Goal: Transaction & Acquisition: Purchase product/service

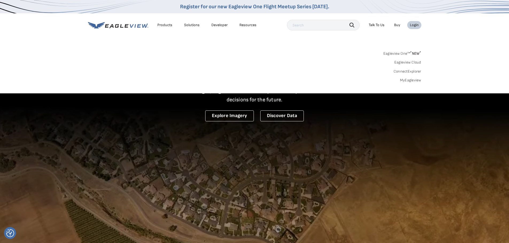
click at [410, 79] on link "MyEagleview" at bounding box center [410, 80] width 21 height 5
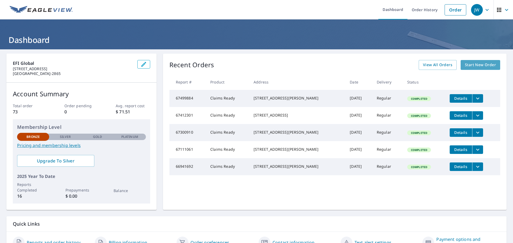
click at [470, 64] on span "Start New Order" at bounding box center [480, 65] width 31 height 7
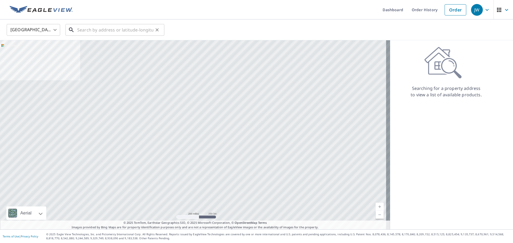
click at [90, 30] on input "text" at bounding box center [115, 29] width 76 height 15
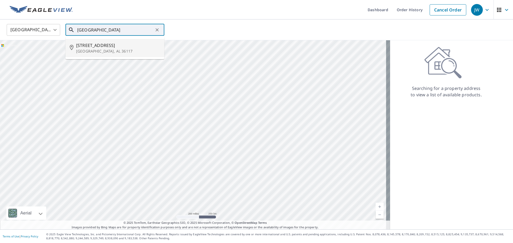
click at [88, 49] on p "Montgomery, AL 36117" at bounding box center [118, 51] width 84 height 5
type input "9121 Castle Pines Cir Montgomery, AL 36117"
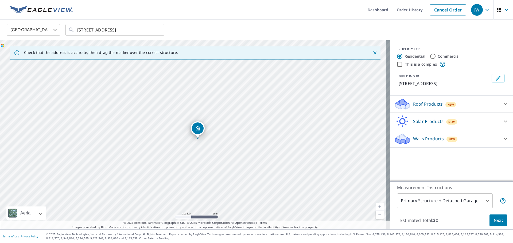
click at [482, 111] on div "Roof Products New" at bounding box center [446, 104] width 105 height 13
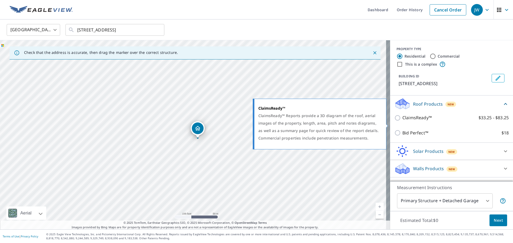
click at [413, 121] on p "ClaimsReady™" at bounding box center [416, 118] width 29 height 7
click at [402, 121] on input "ClaimsReady™ $33.25 - $83.25" at bounding box center [398, 118] width 8 height 6
checkbox input "true"
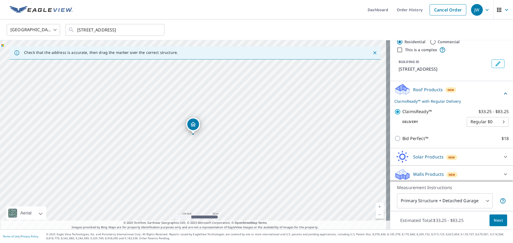
scroll to position [22, 0]
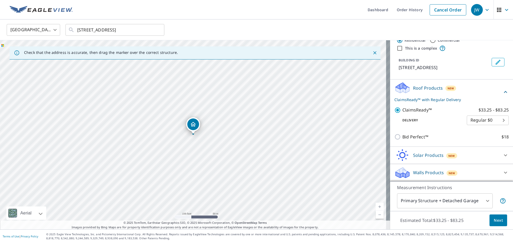
click at [482, 200] on body "JW JW Dashboard Order History Cancel Order JW United States US ​ 9121 Castle Pi…" at bounding box center [256, 121] width 513 height 243
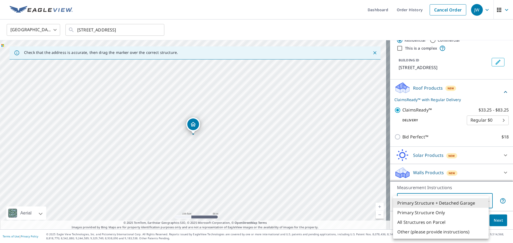
click at [437, 213] on li "Primary Structure Only" at bounding box center [441, 213] width 96 height 10
type input "2"
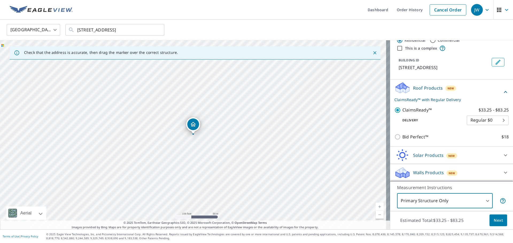
click at [494, 218] on span "Next" at bounding box center [498, 221] width 9 height 7
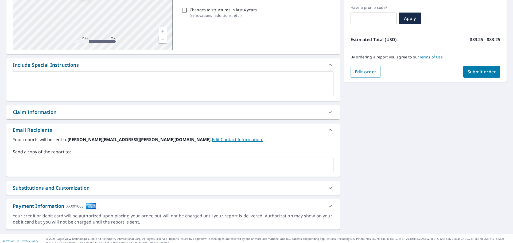
scroll to position [93, 0]
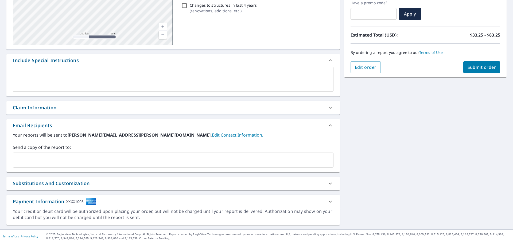
click at [56, 108] on div "Claim Information" at bounding box center [35, 107] width 44 height 7
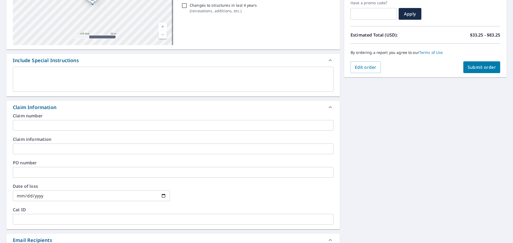
click at [30, 127] on input "text" at bounding box center [173, 125] width 321 height 11
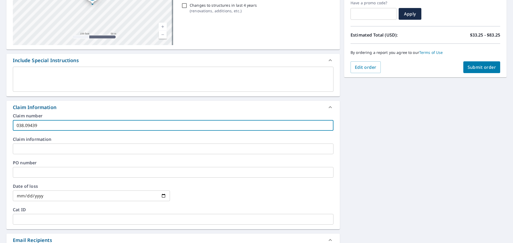
type input "038.09439"
click at [29, 150] on input "text" at bounding box center [173, 149] width 321 height 11
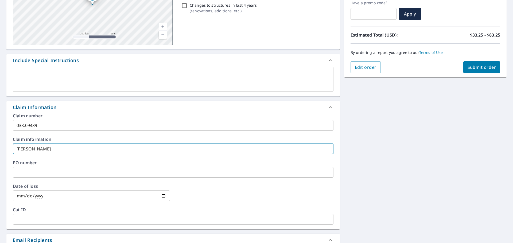
type input "Renee Casillas"
click at [21, 196] on input "date" at bounding box center [91, 196] width 157 height 11
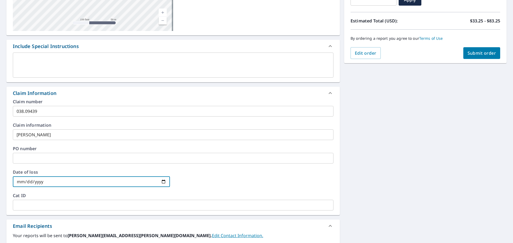
scroll to position [120, 0]
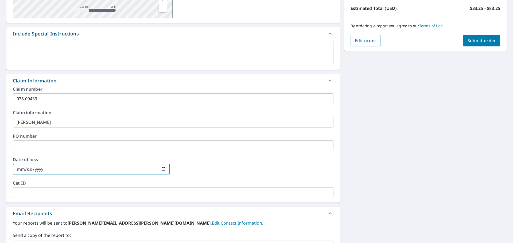
click at [31, 147] on input "text" at bounding box center [173, 146] width 321 height 11
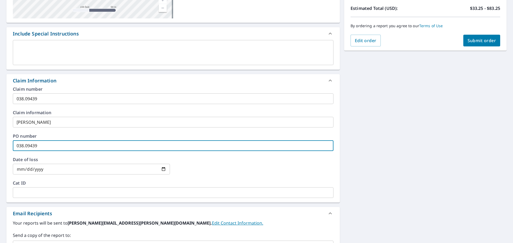
type input "038.09439"
click at [218, 215] on div "Email Recipients" at bounding box center [168, 213] width 311 height 7
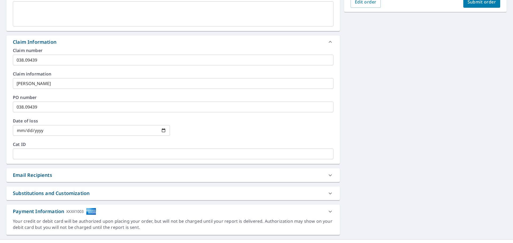
scroll to position [168, 0]
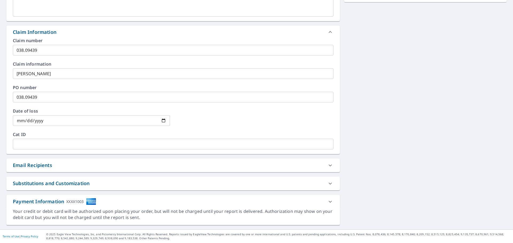
click at [116, 170] on div "Email Recipients" at bounding box center [173, 166] width 334 height 14
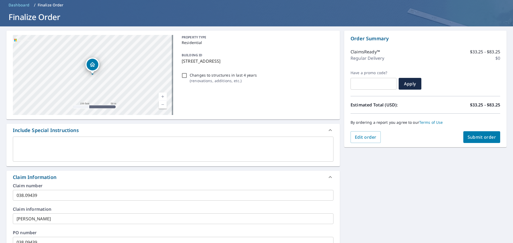
scroll to position [21, 0]
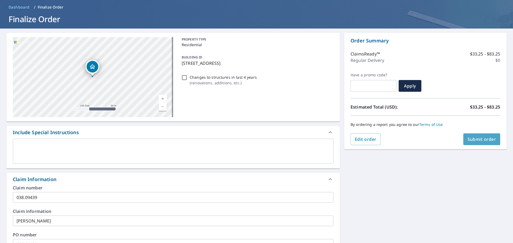
click at [475, 138] on span "Submit order" at bounding box center [482, 140] width 29 height 6
